Goal: Find specific page/section: Find specific page/section

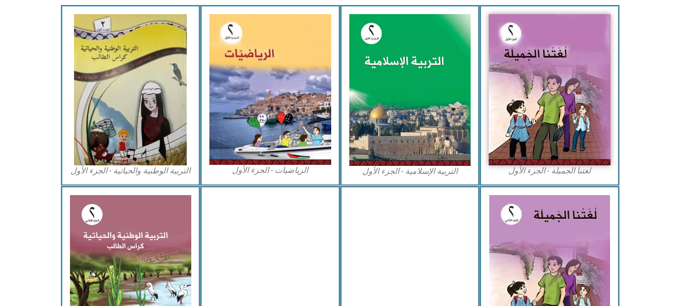
scroll to position [370, 0]
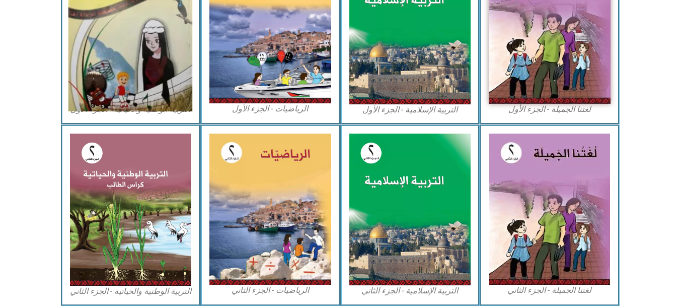
click at [121, 72] on img at bounding box center [130, 28] width 124 height 166
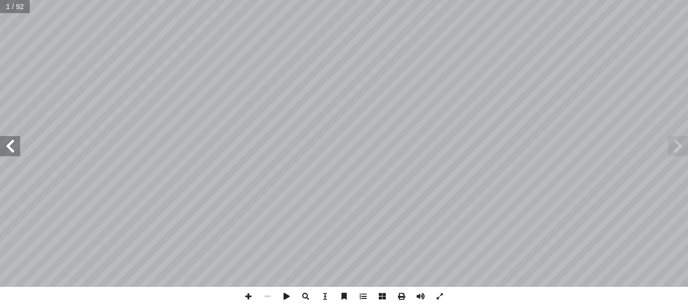
click at [0, 147] on span at bounding box center [10, 146] width 20 height 20
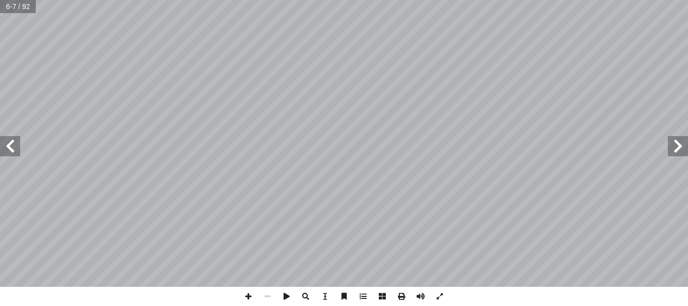
click at [0, 147] on span at bounding box center [10, 146] width 20 height 20
click at [252, 295] on span at bounding box center [248, 296] width 19 height 19
